Goal: Find specific page/section: Find specific page/section

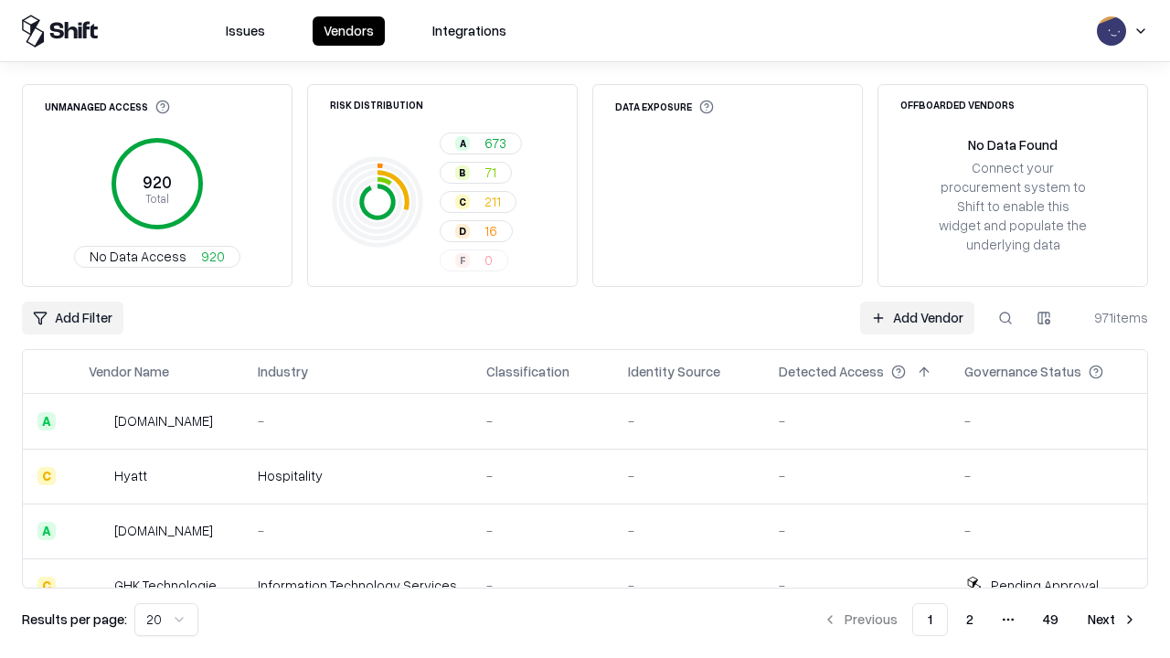
click at [585, 329] on div "Add Filter Add Vendor 971 items" at bounding box center [585, 318] width 1126 height 33
click at [72, 318] on html "Issues Vendors Integrations Unmanaged Access 920 Total No Data Access 920 Risk …" at bounding box center [585, 329] width 1170 height 658
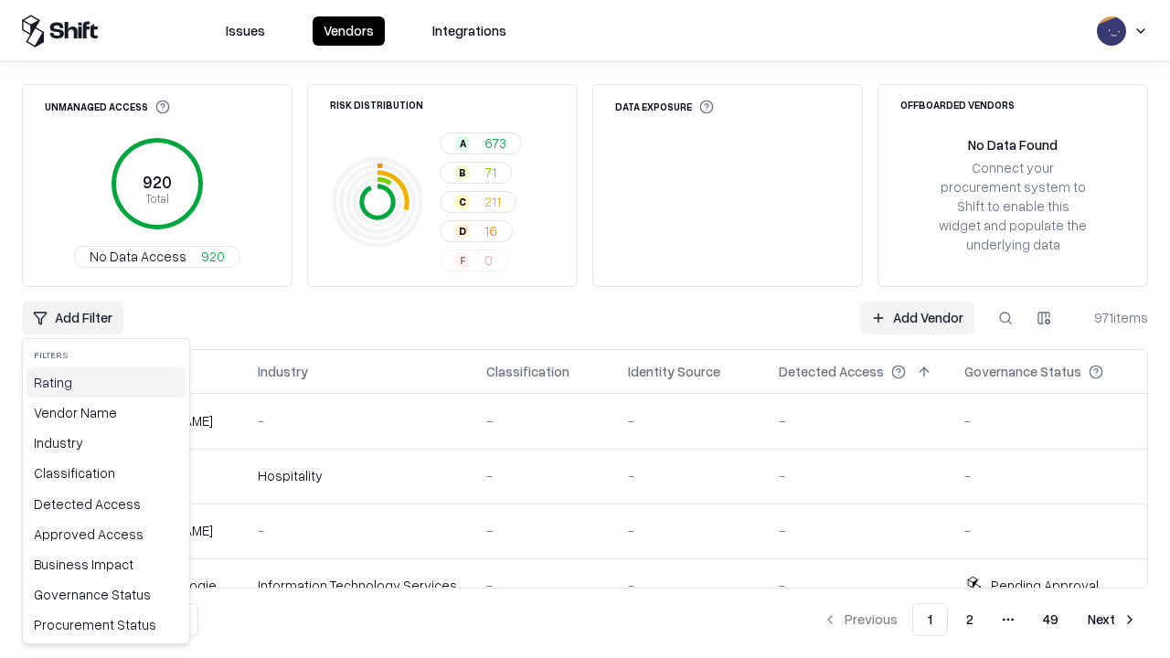
click at [106, 382] on div "Rating" at bounding box center [106, 382] width 159 height 30
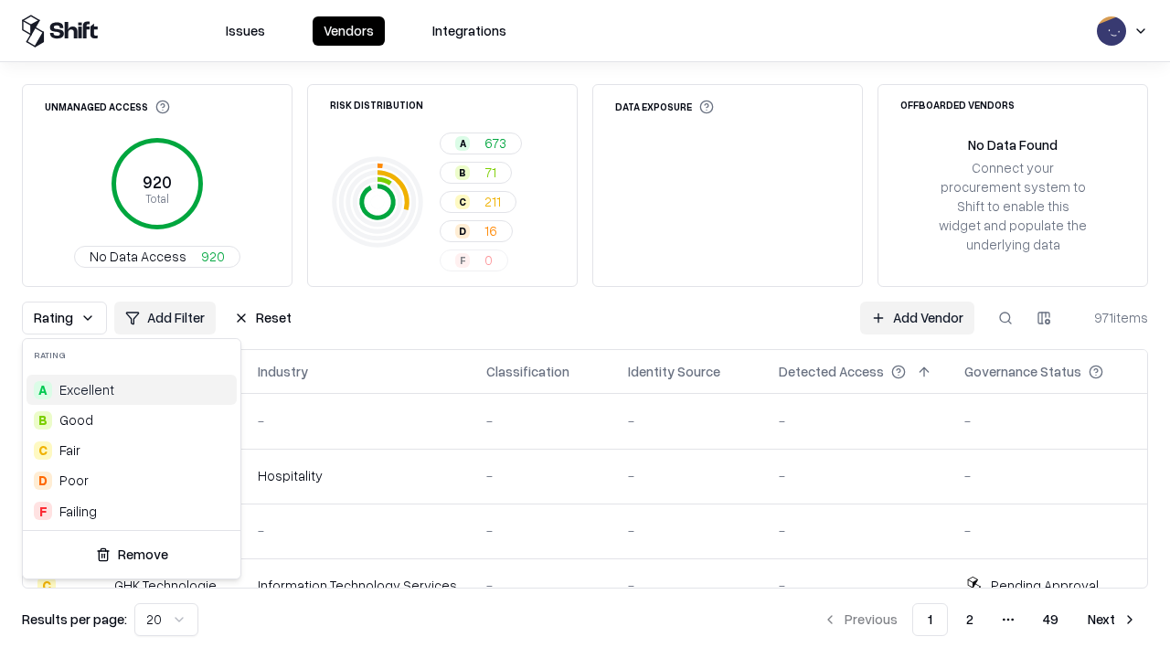
click at [585, 329] on html "Issues Vendors Integrations Unmanaged Access 920 Total No Data Access 920 Risk …" at bounding box center [585, 329] width 1170 height 658
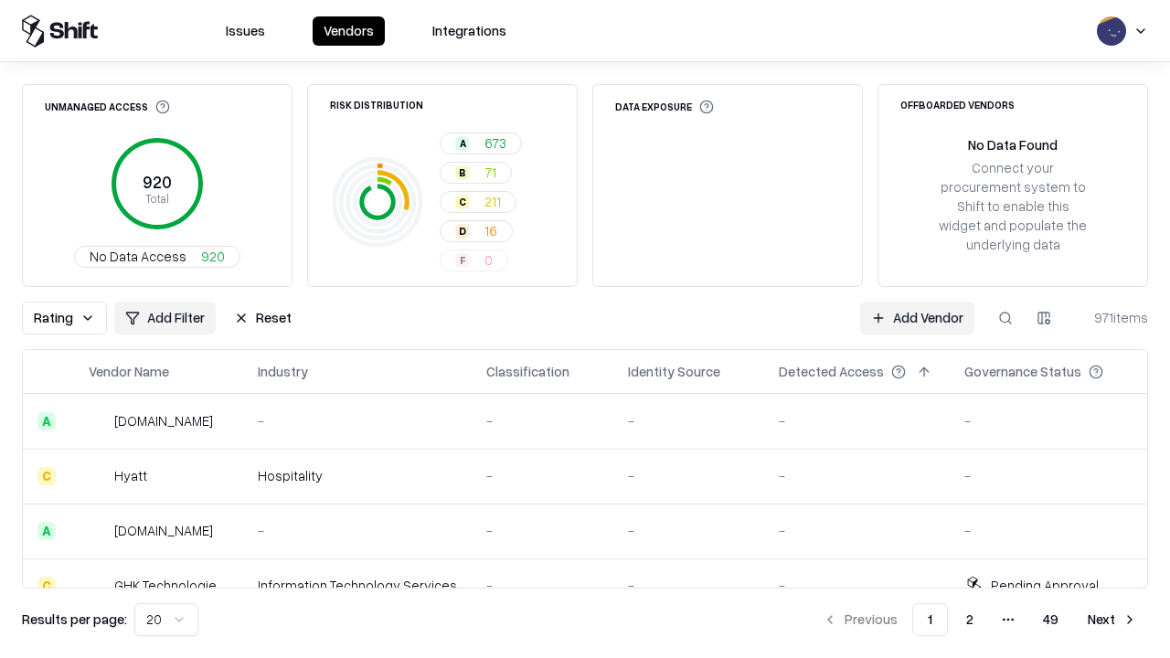
click at [262, 318] on button "Reset" at bounding box center [263, 318] width 80 height 33
click at [585, 329] on div "Add Filter Add Vendor 971 items" at bounding box center [585, 318] width 1126 height 33
click at [72, 318] on html "Issues Vendors Integrations Unmanaged Access 920 Total No Data Access 920 Risk …" at bounding box center [585, 329] width 1170 height 658
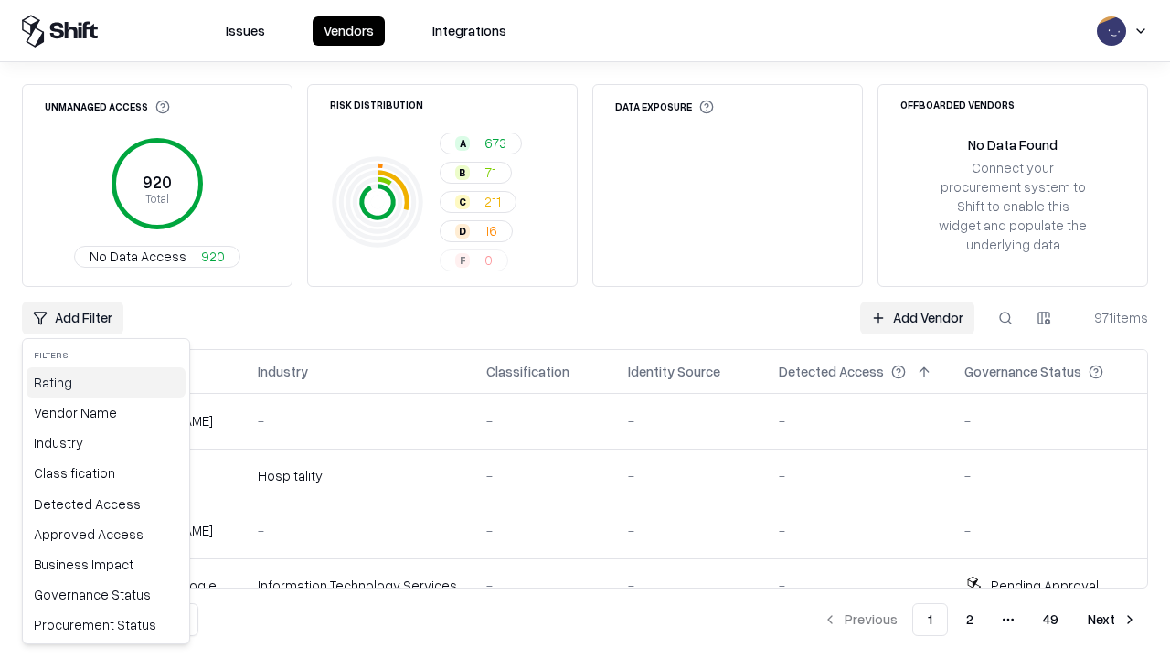
click at [106, 382] on div "Rating" at bounding box center [106, 382] width 159 height 30
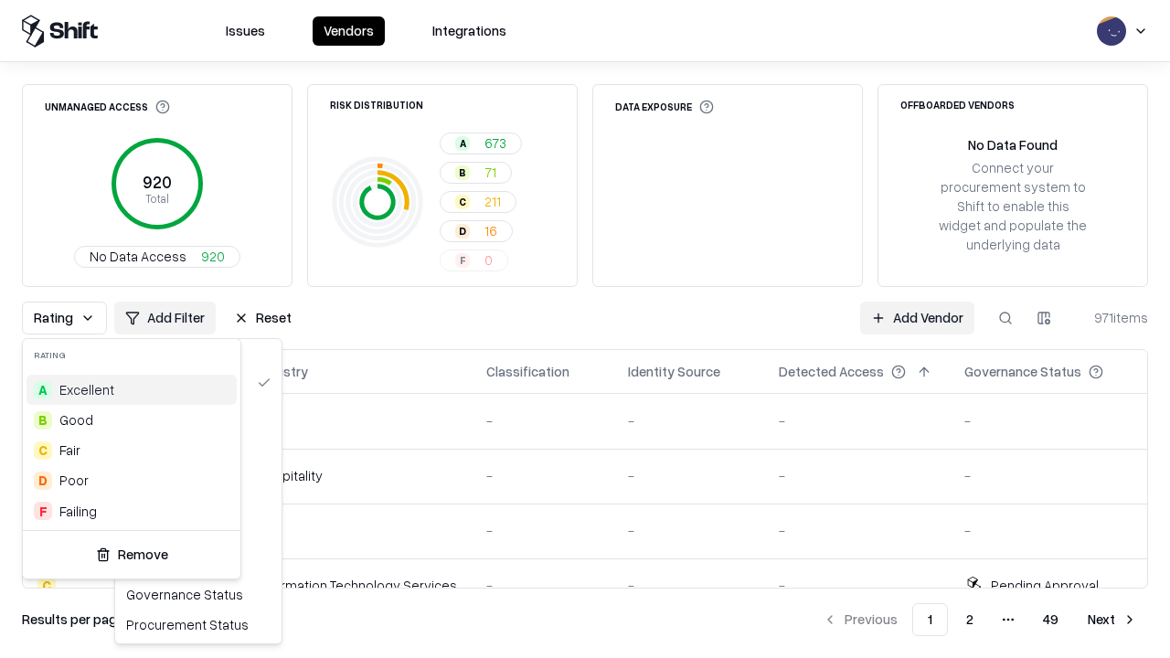
click at [132, 419] on div "B Good" at bounding box center [132, 420] width 210 height 30
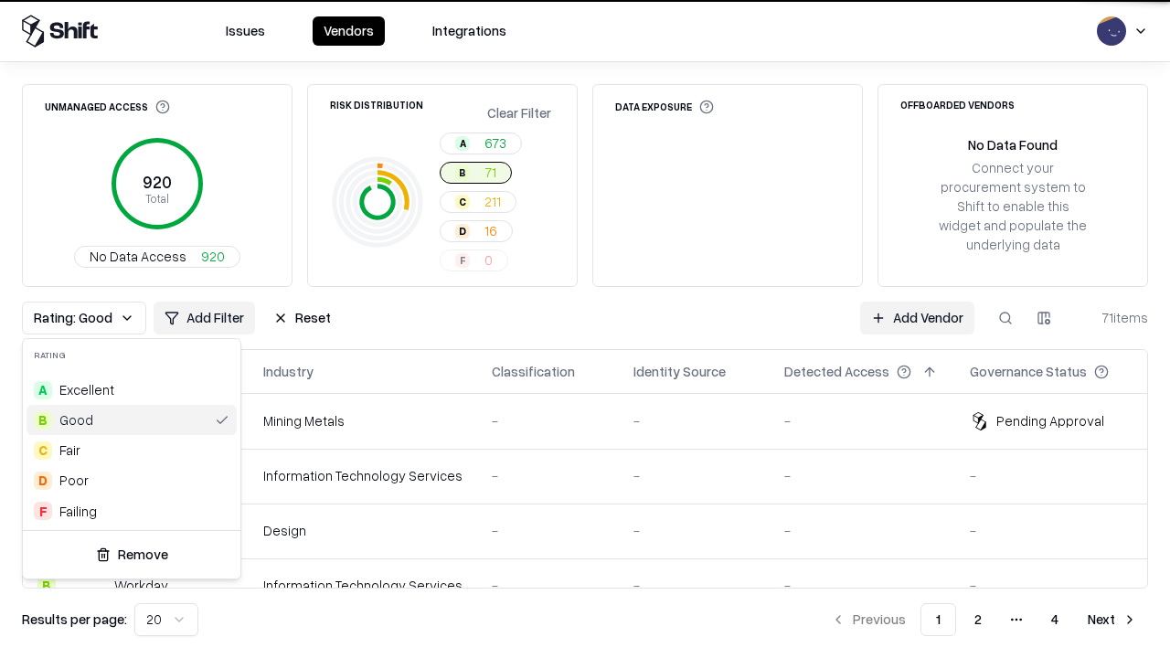
click at [585, 329] on html "Issues Vendors Integrations Unmanaged Access 920 Total No Data Access 920 Risk …" at bounding box center [585, 329] width 1170 height 658
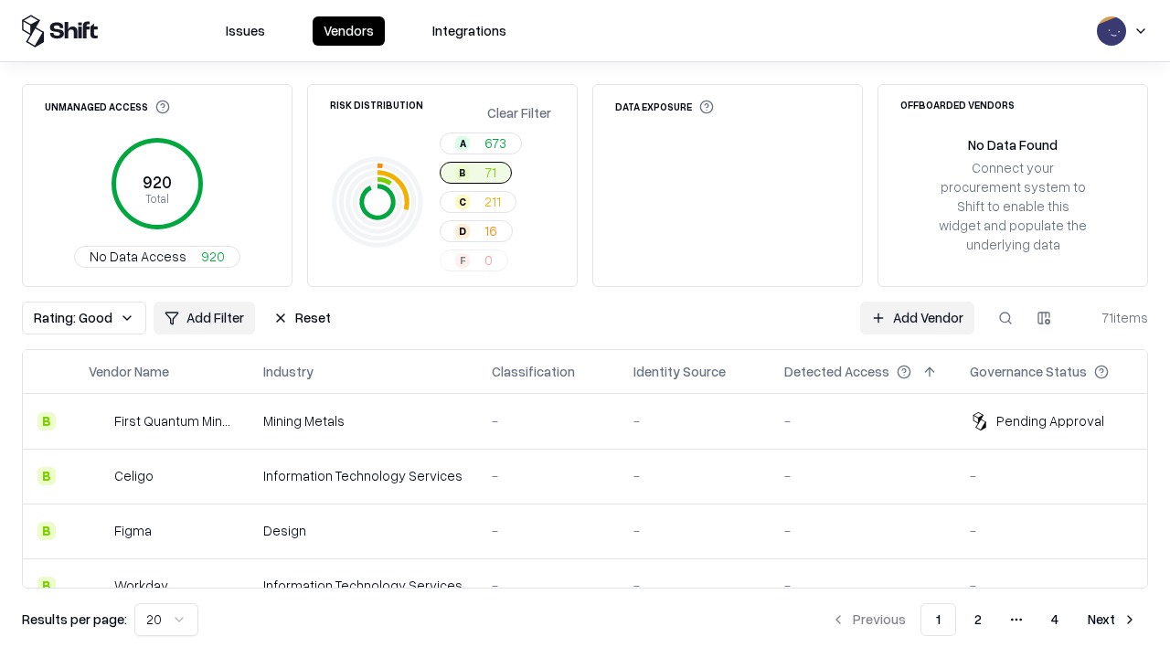
click at [585, 329] on div "Rating: Good Add Filter Reset Add Vendor 71 items" at bounding box center [585, 318] width 1126 height 33
click at [302, 318] on button "Reset" at bounding box center [302, 318] width 80 height 33
click at [585, 329] on div "Add Filter Add Vendor 71 items" at bounding box center [585, 318] width 1126 height 33
click at [72, 318] on html "Issues Vendors Integrations Unmanaged Access 920 Total No Data Access 920 Risk …" at bounding box center [585, 329] width 1170 height 658
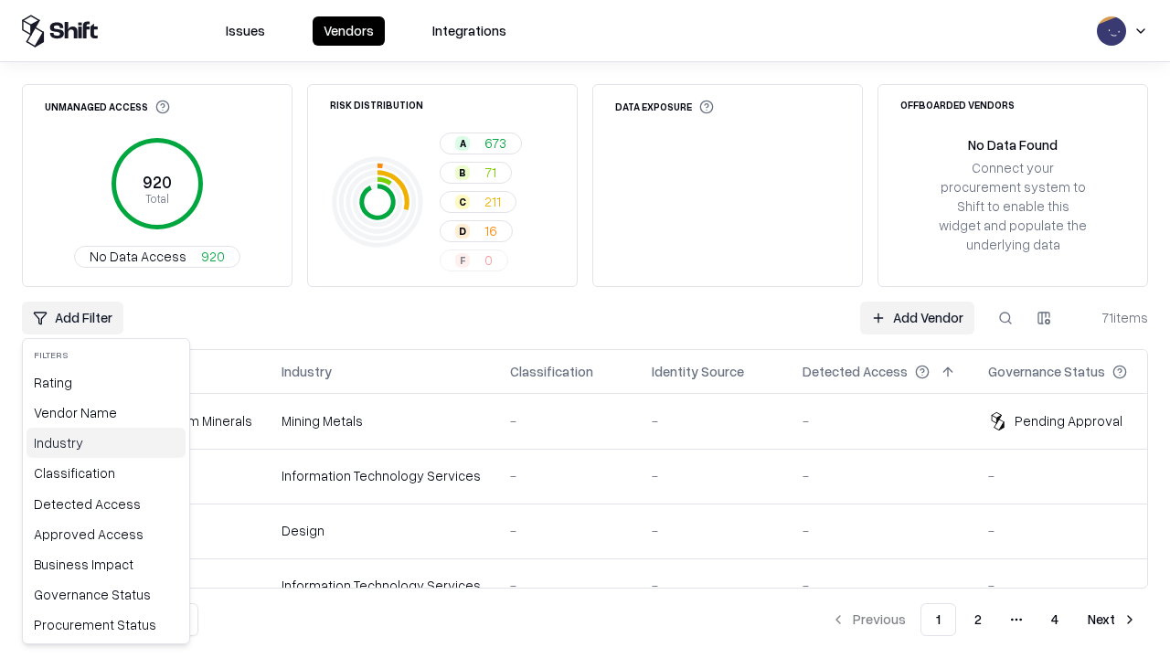
click at [106, 442] on div "Industry" at bounding box center [106, 443] width 159 height 30
